Goal: Task Accomplishment & Management: Use online tool/utility

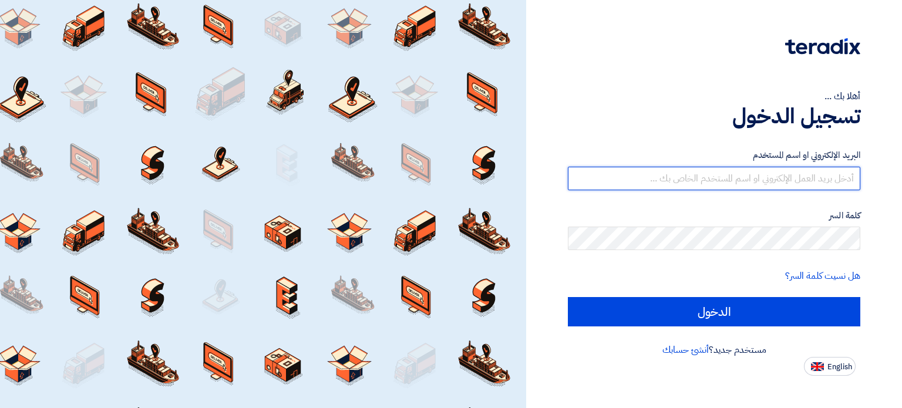
click at [763, 185] on input "text" at bounding box center [714, 178] width 292 height 23
click at [803, 174] on input "text" at bounding box center [714, 178] width 292 height 23
type input "[EMAIL_ADDRESS][DOMAIN_NAME]"
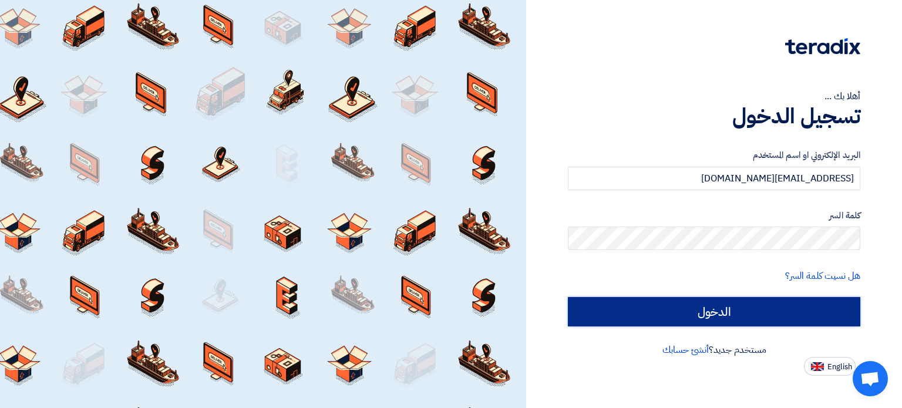
click at [723, 308] on input "الدخول" at bounding box center [714, 311] width 292 height 29
type input "Sign in"
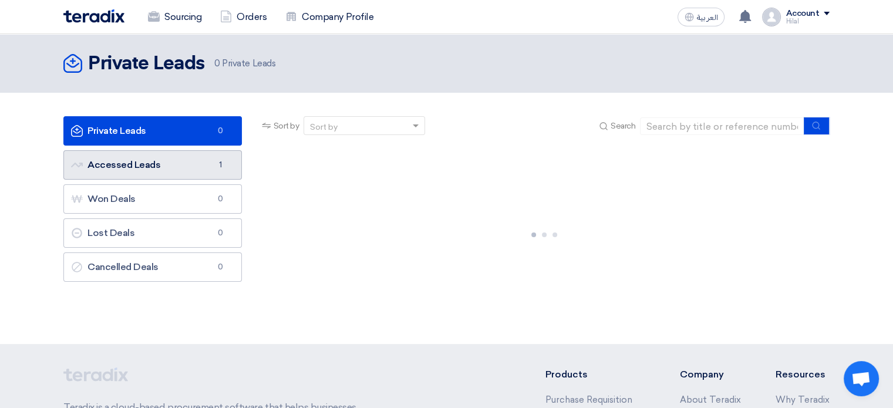
click at [204, 163] on link "Accessed Leads Accessed Leads 1" at bounding box center [152, 164] width 178 height 29
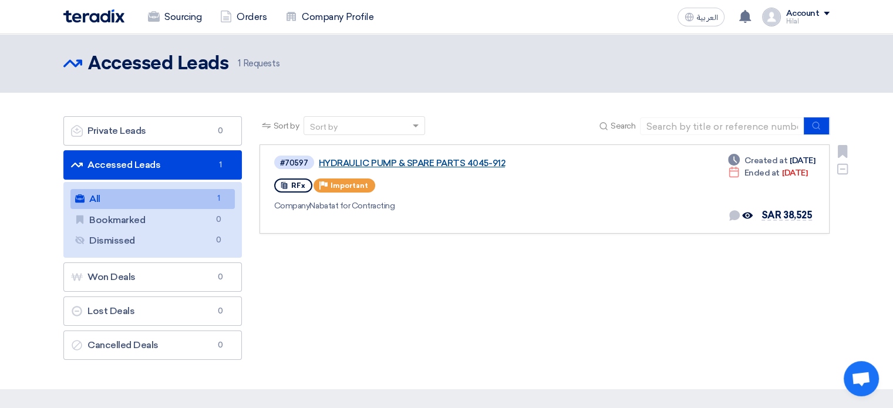
click at [442, 158] on link "HYDRAULIC PUMP & SPARE PARTS 4045-912" at bounding box center [466, 163] width 294 height 11
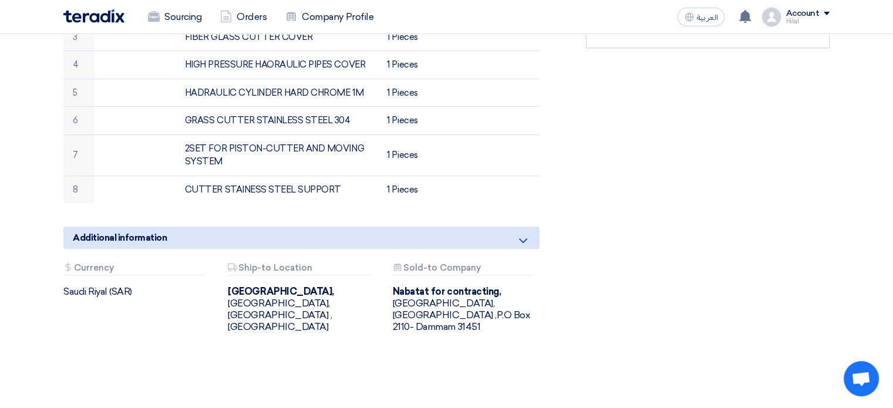
scroll to position [448, 0]
